Goal: Check status: Check status

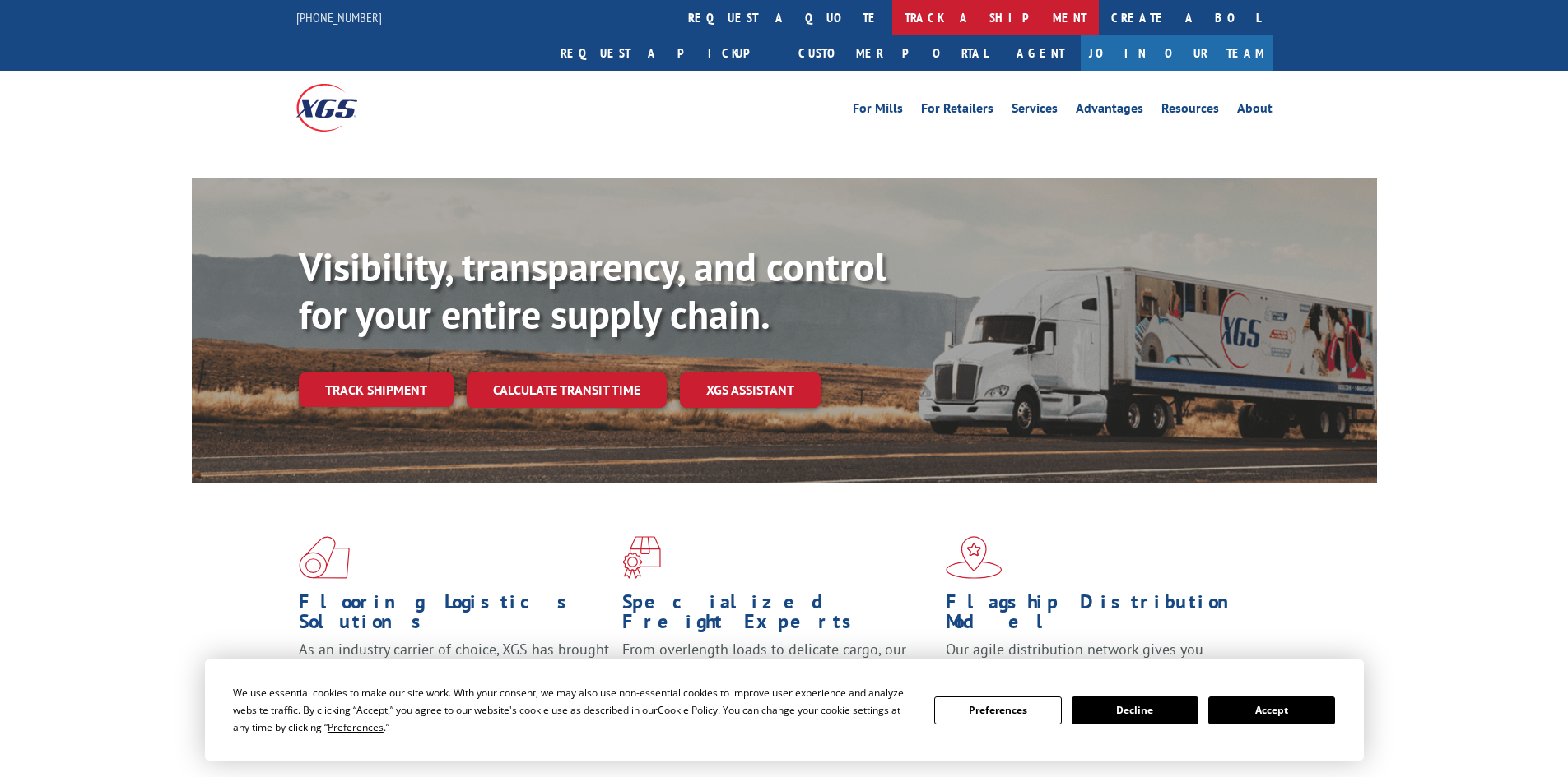
click at [892, 14] on link "track a shipment" at bounding box center [995, 18] width 207 height 36
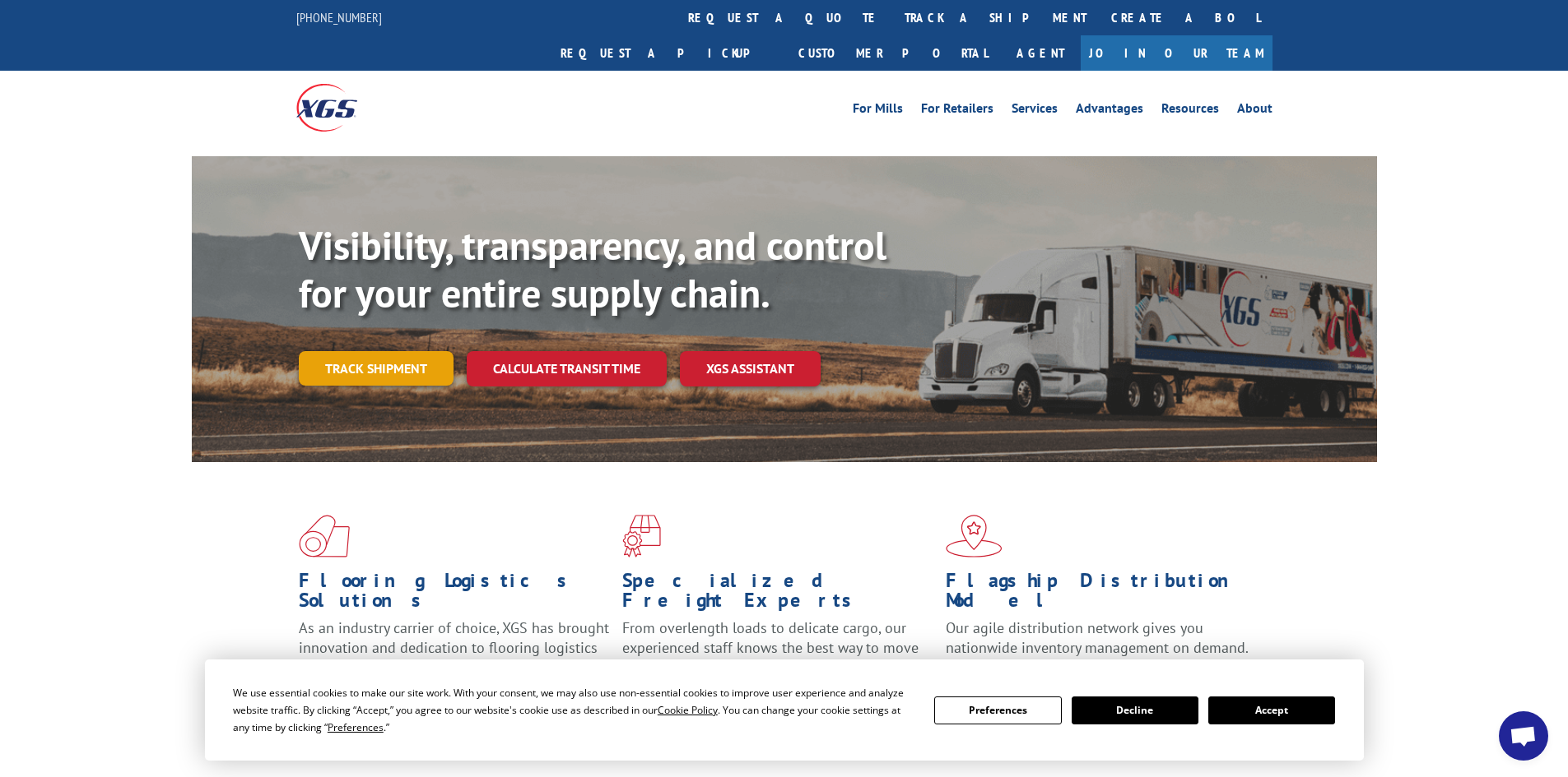
click at [398, 351] on link "Track shipment" at bounding box center [376, 368] width 155 height 35
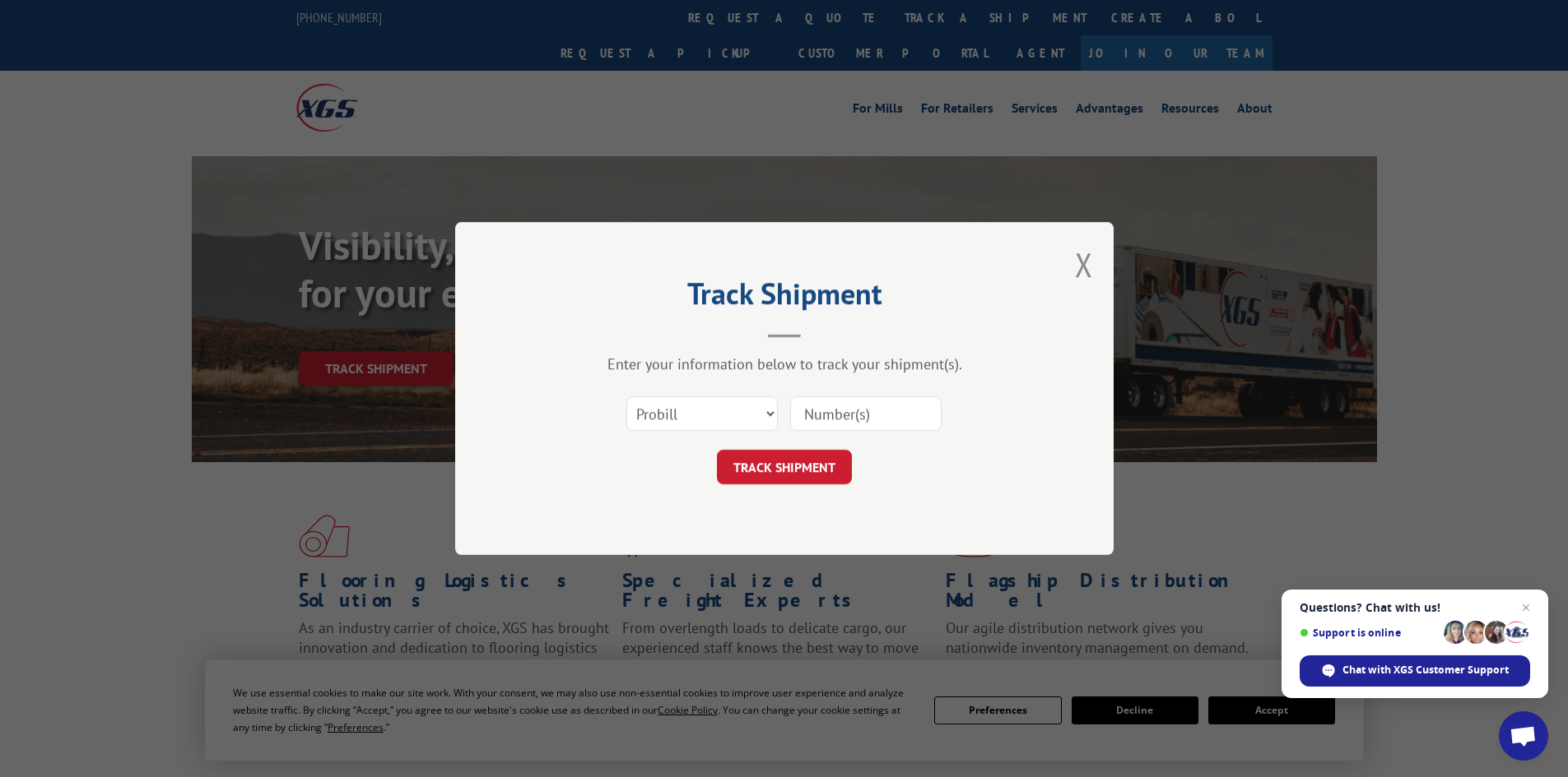
click at [1076, 262] on button "Close modal" at bounding box center [1083, 264] width 18 height 44
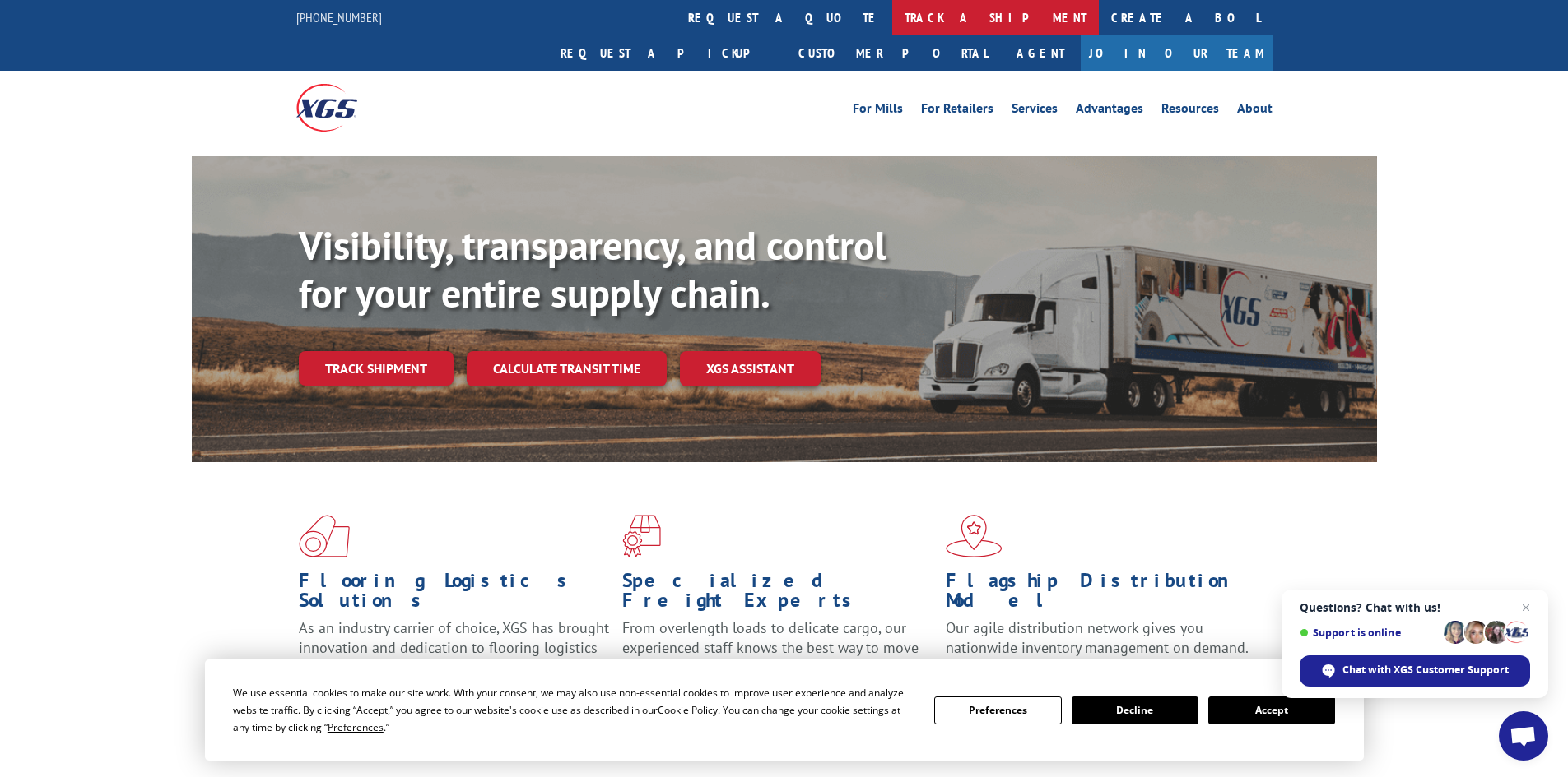
click at [892, 11] on link "track a shipment" at bounding box center [995, 18] width 207 height 36
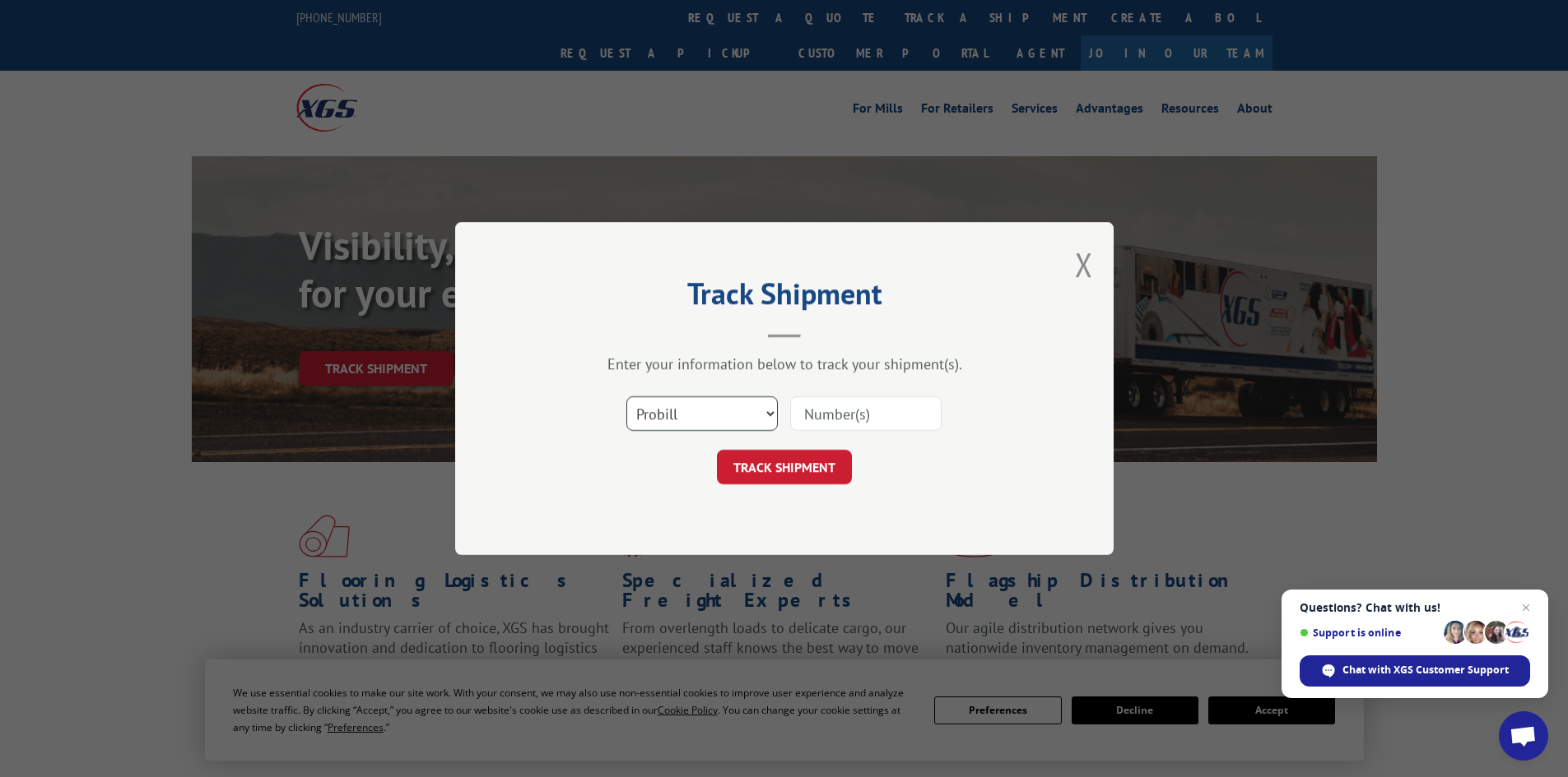
click at [721, 414] on select "Select category... Probill BOL PO" at bounding box center [701, 413] width 151 height 35
select select "bol"
click at [626, 396] on select "Select category... Probill BOL PO" at bounding box center [701, 413] width 151 height 35
click at [899, 410] on input at bounding box center [865, 413] width 151 height 35
paste input "5523993"
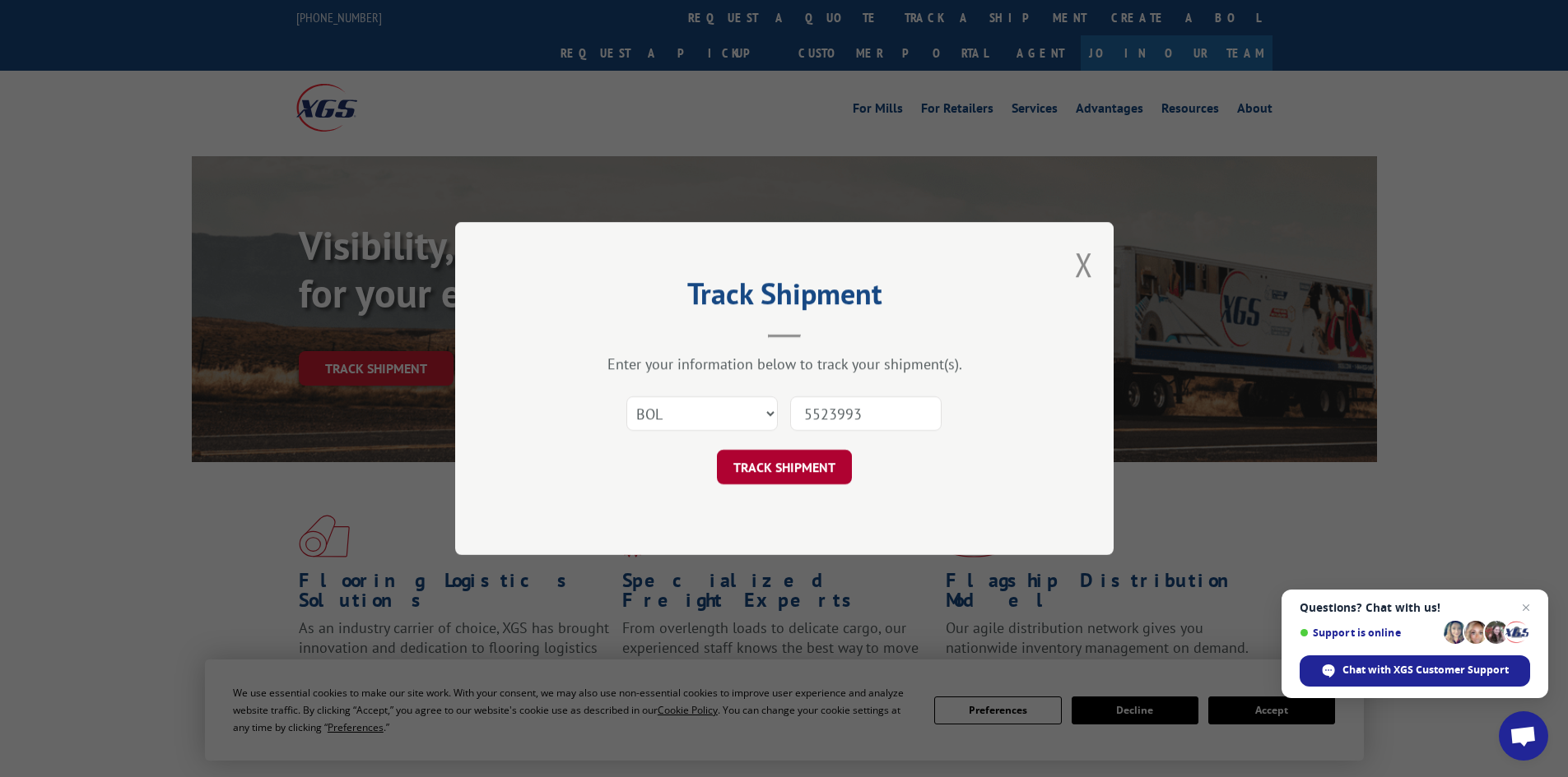
type input "5523993"
click at [805, 463] on button "TRACK SHIPMENT" at bounding box center [784, 467] width 135 height 35
